Goal: Find specific page/section: Find specific page/section

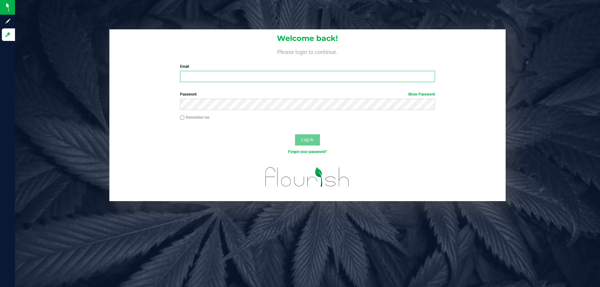
click at [223, 74] on input "Email" at bounding box center [307, 76] width 254 height 11
type input "[EMAIL_ADDRESS][DOMAIN_NAME]"
click at [295, 134] on button "Log In" at bounding box center [307, 139] width 25 height 11
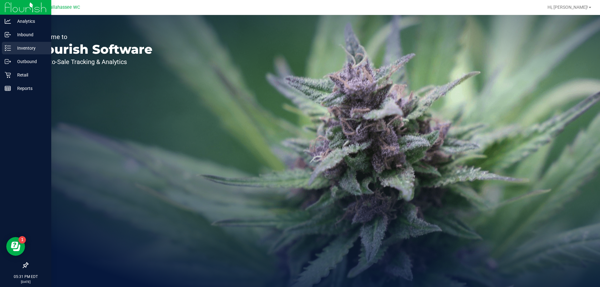
click at [10, 47] on icon at bounding box center [8, 48] width 6 height 6
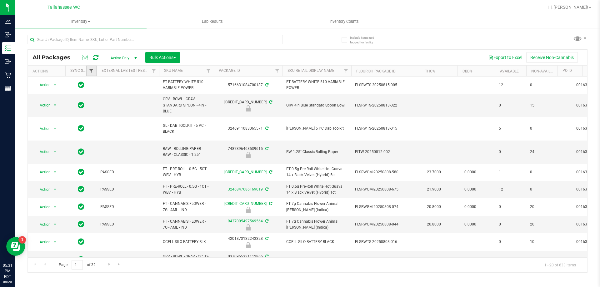
click at [91, 71] on span "Filter" at bounding box center [91, 70] width 5 height 5
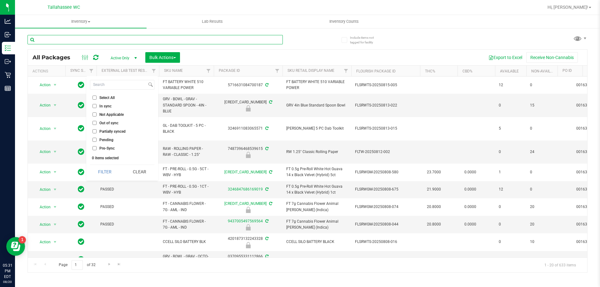
click at [268, 43] on input "text" at bounding box center [154, 39] width 255 height 9
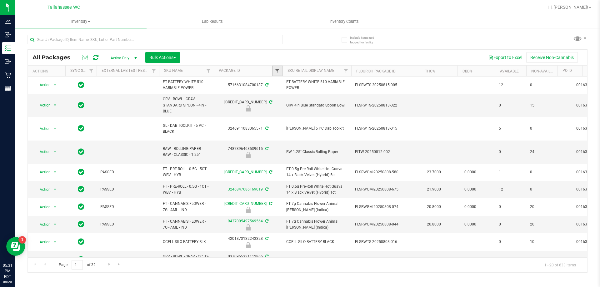
click at [275, 70] on span "Filter" at bounding box center [276, 70] width 5 height 5
